Goal: Register for event/course

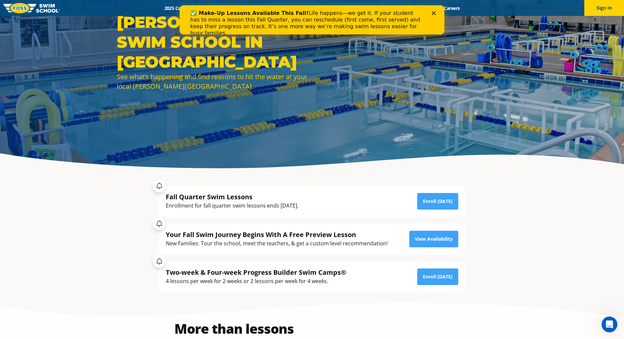
scroll to position [66, 0]
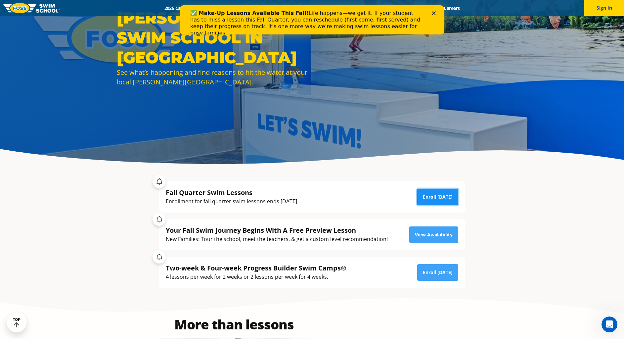
click at [430, 201] on link "Enroll Today" at bounding box center [437, 197] width 41 height 17
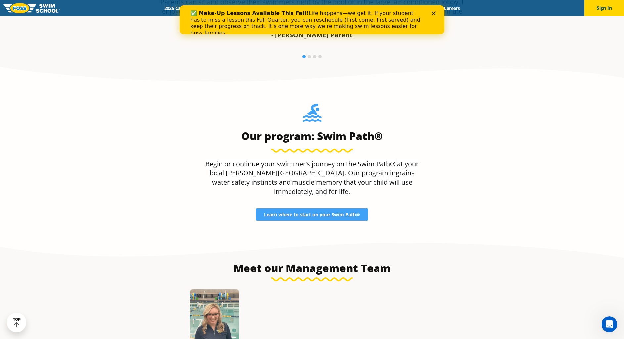
scroll to position [463, 0]
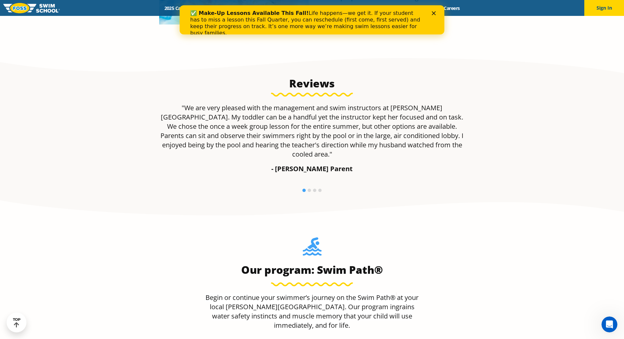
click at [436, 13] on icon "Close" at bounding box center [434, 13] width 4 height 4
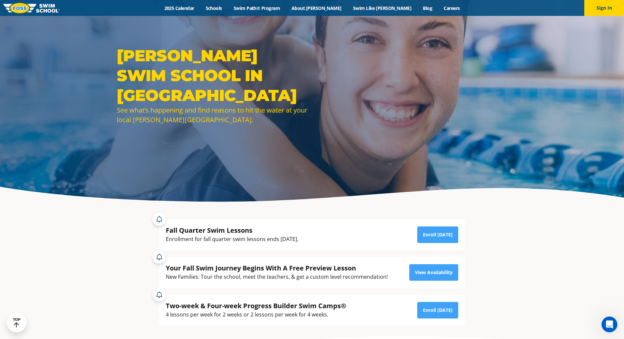
scroll to position [0, 0]
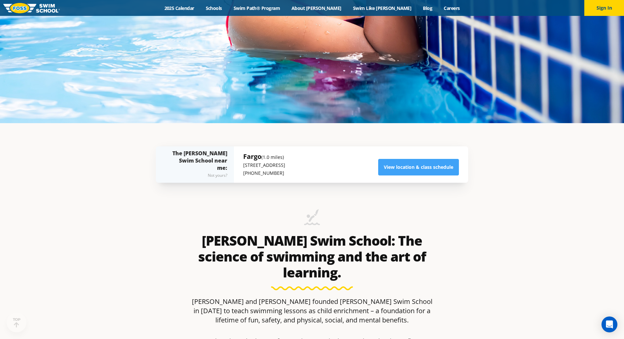
scroll to position [265, 0]
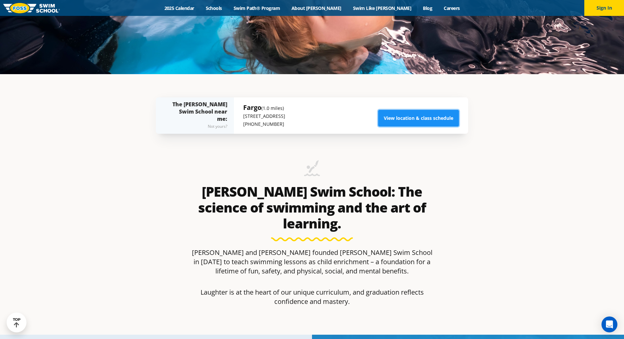
click at [430, 120] on link "View location & class schedule" at bounding box center [418, 118] width 81 height 17
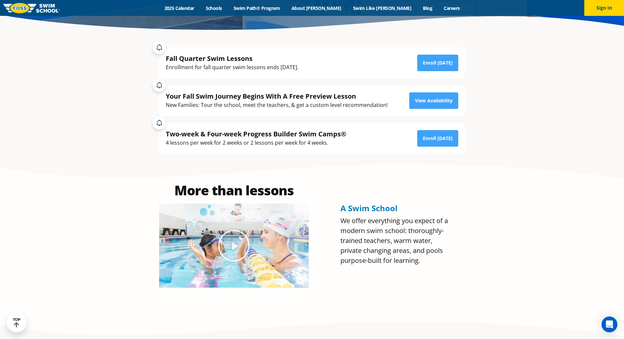
scroll to position [199, 0]
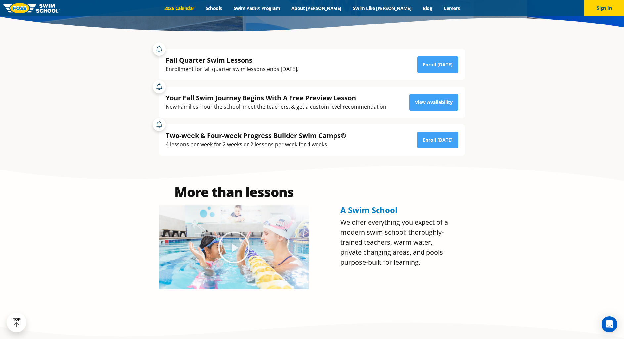
click at [200, 6] on link "2025 Calendar" at bounding box center [179, 8] width 41 height 6
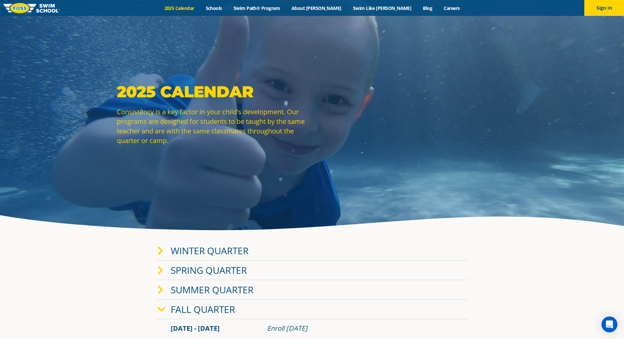
click at [194, 310] on link "Fall Quarter" at bounding box center [203, 309] width 64 height 13
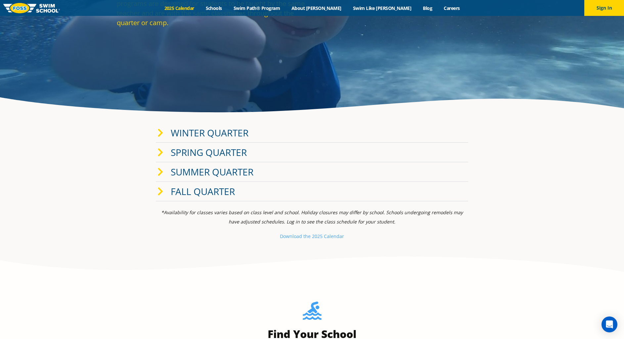
scroll to position [132, 0]
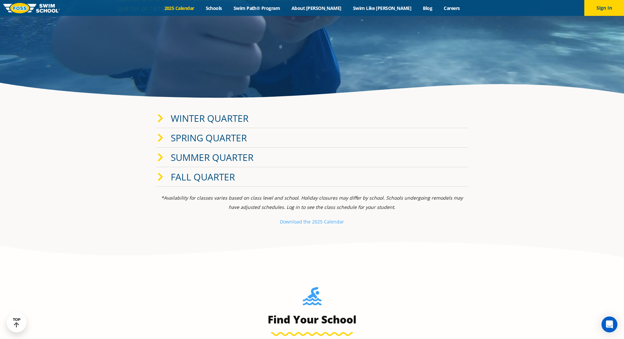
click at [183, 181] on link "Fall Quarter" at bounding box center [203, 176] width 64 height 13
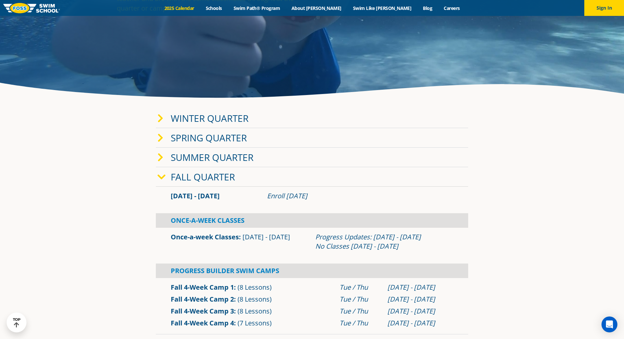
click at [203, 119] on link "Winter Quarter" at bounding box center [210, 118] width 78 height 13
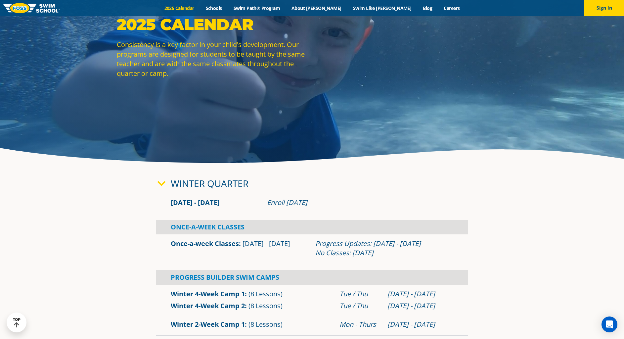
scroll to position [0, 0]
